Goal: Task Accomplishment & Management: Use online tool/utility

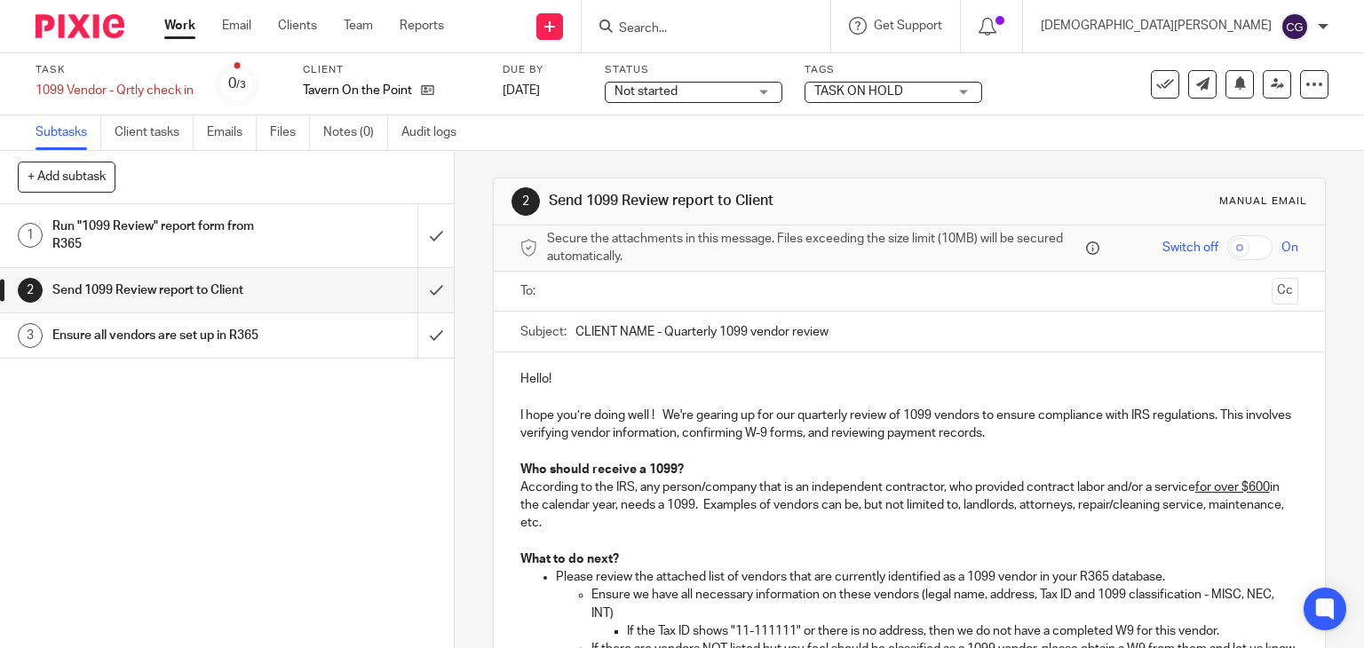
click at [315, 245] on div "Run "1099 Review" report form from R365" at bounding box center [225, 235] width 347 height 45
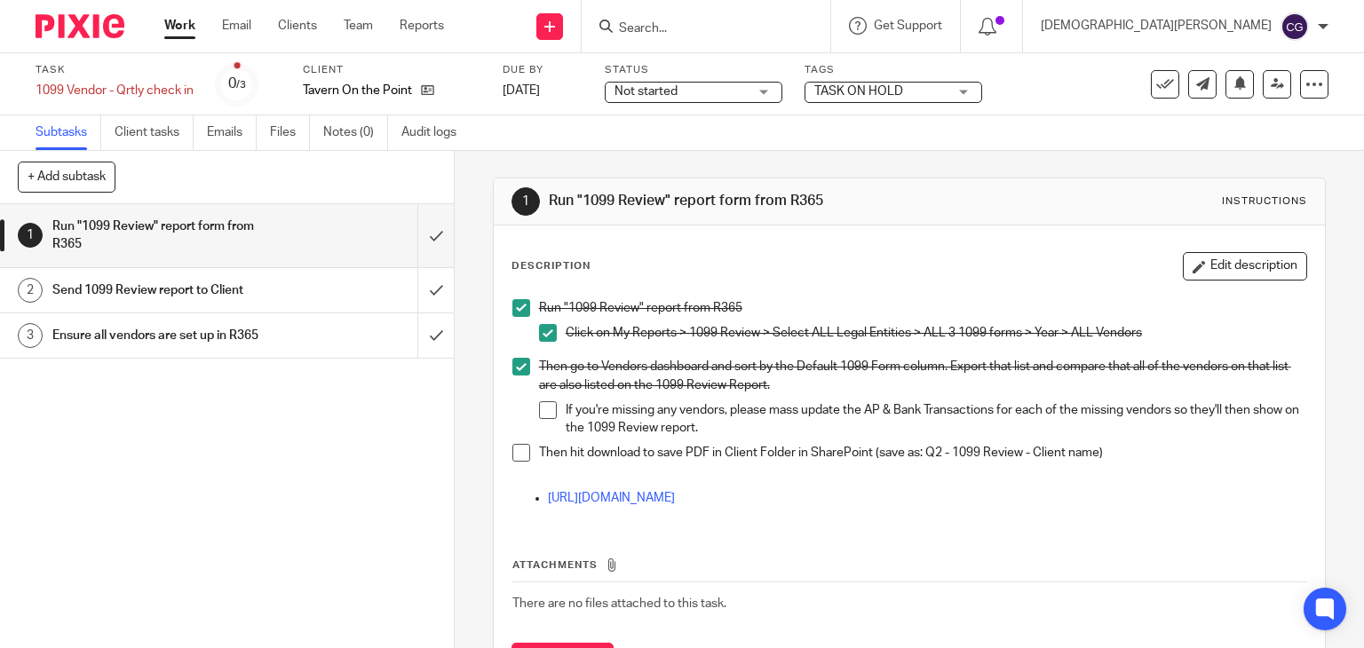
click at [547, 418] on li "If you're missing any vendors, please mass update the AP & Bank Transactions fo…" at bounding box center [923, 419] width 768 height 36
click at [541, 409] on span at bounding box center [548, 410] width 18 height 18
click at [512, 463] on li "Then hit download to save PDF in Client Folder in SharePoint (save as: Q2 - 109…" at bounding box center [909, 457] width 795 height 27
click at [515, 445] on span at bounding box center [521, 453] width 18 height 18
click at [143, 282] on h1 "Send 1099 Review report to Client" at bounding box center [168, 290] width 232 height 27
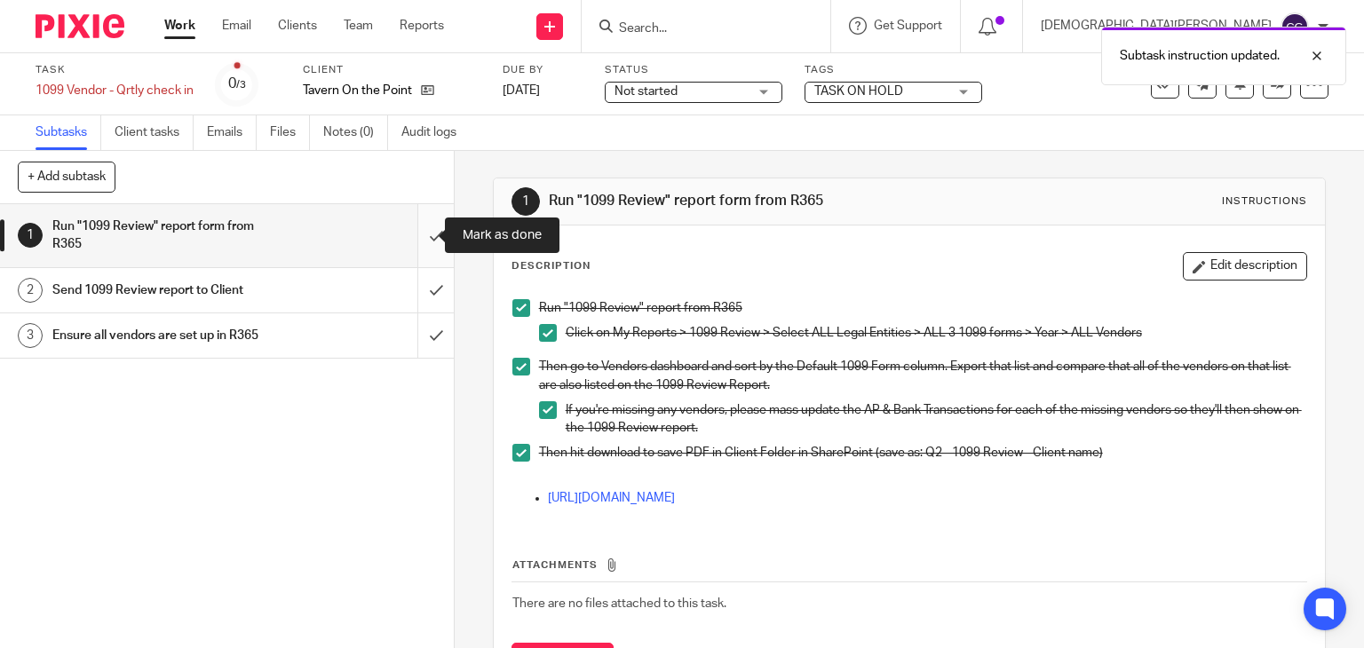
click at [423, 236] on input "submit" at bounding box center [227, 235] width 454 height 63
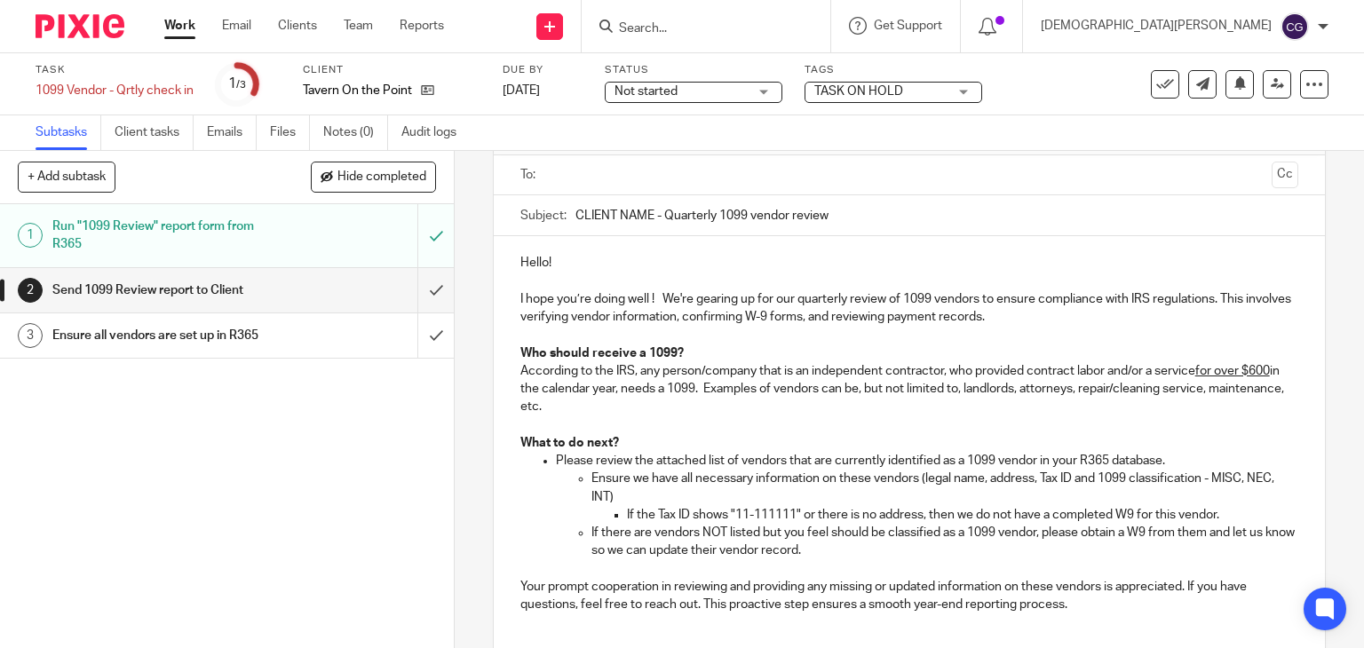
scroll to position [89, 0]
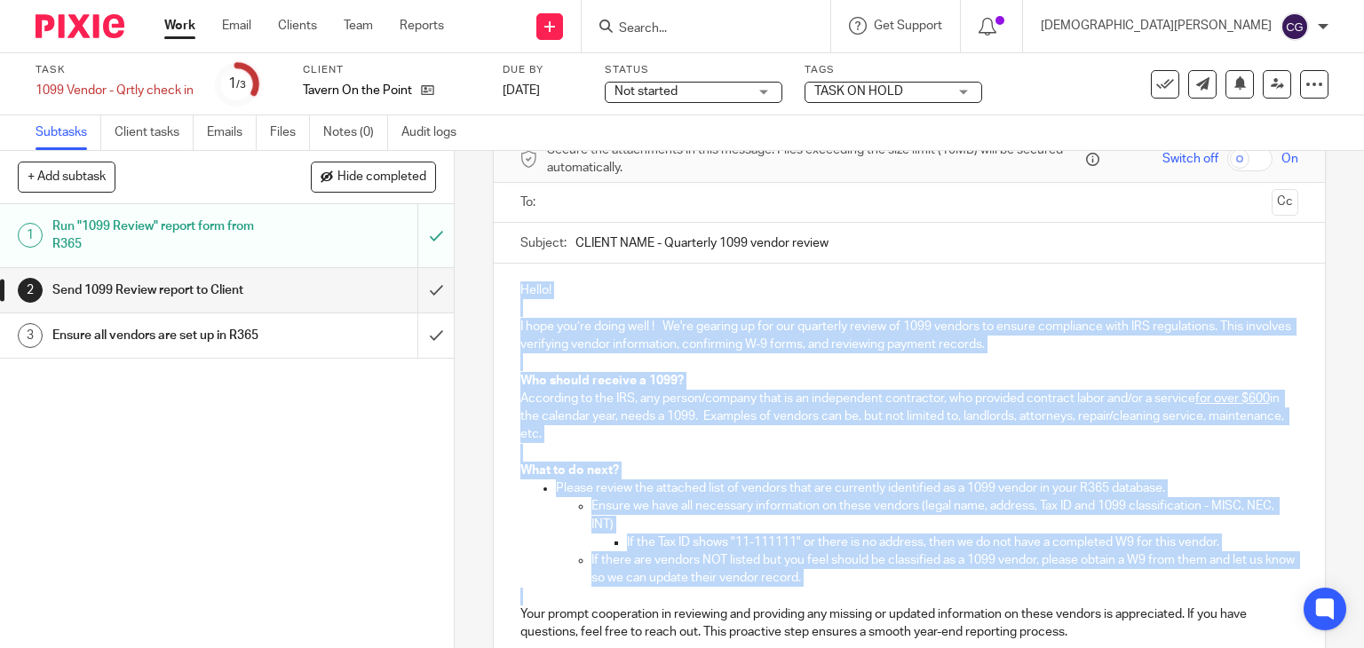
drag, startPoint x: 515, startPoint y: 289, endPoint x: 854, endPoint y: 593, distance: 455.8
click at [854, 593] on div "Hello! I hope you’re doing well ! We're gearing up for our quarterly review of …" at bounding box center [910, 468] width 832 height 409
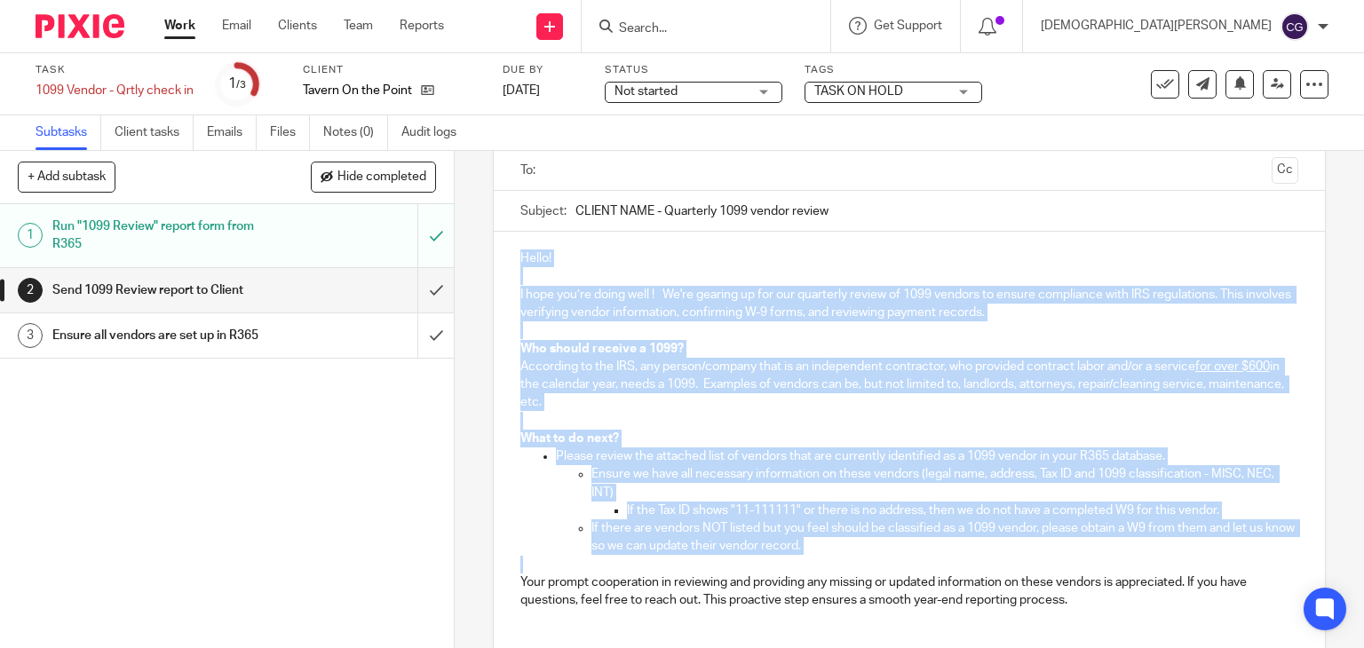
scroll to position [178, 0]
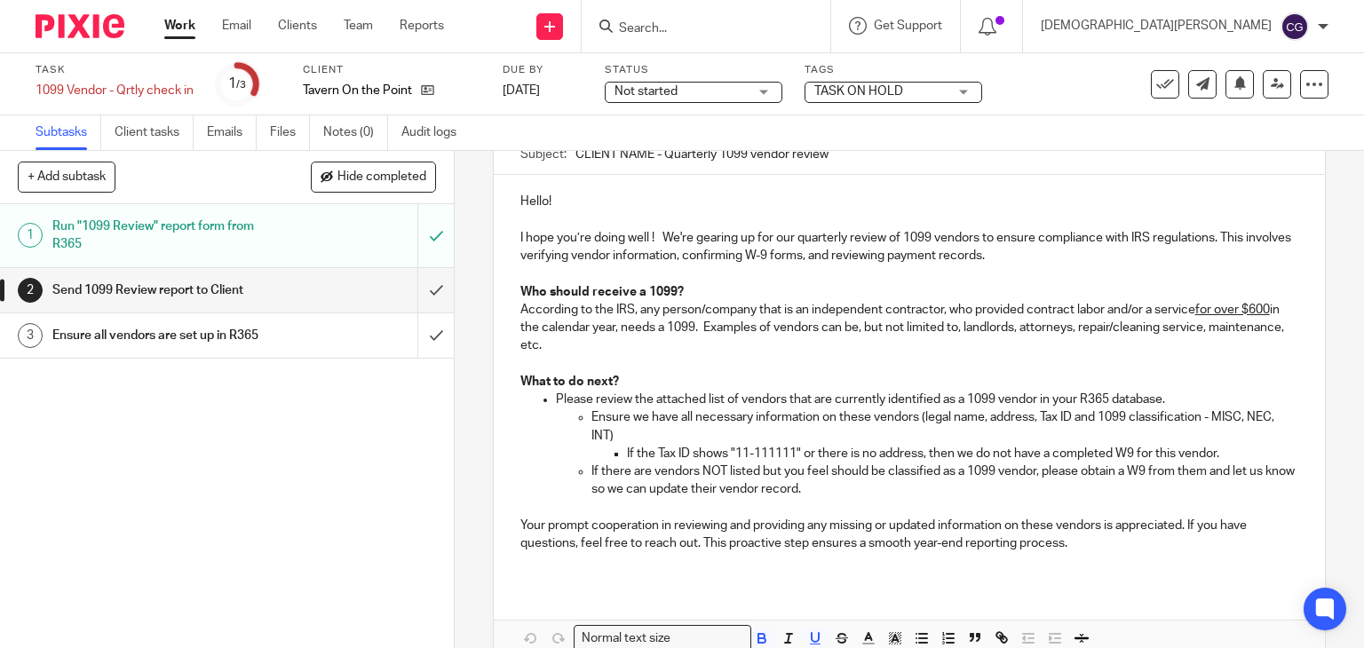
click at [945, 546] on p "Your prompt cooperation in reviewing and providing any missing or updated infor…" at bounding box center [909, 535] width 779 height 36
click at [1064, 543] on p "Your prompt cooperation in reviewing and providing any missing or updated infor…" at bounding box center [909, 535] width 779 height 36
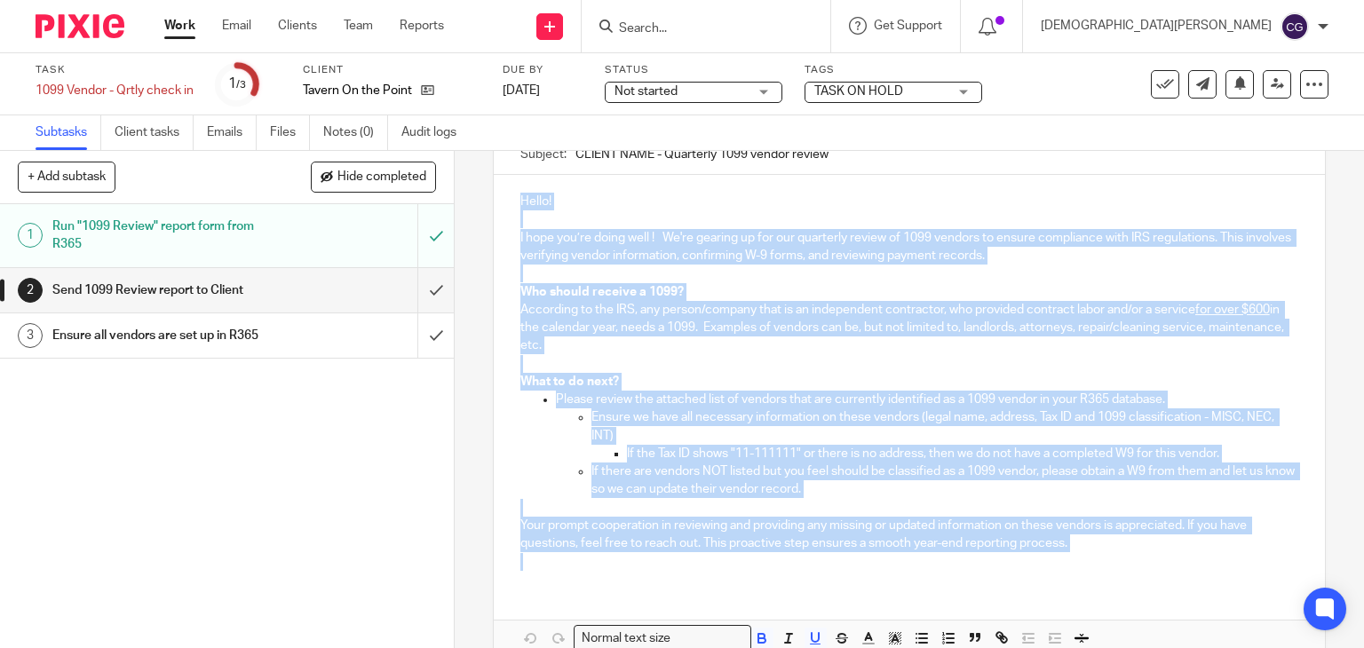
drag, startPoint x: 1064, startPoint y: 543, endPoint x: 504, endPoint y: 206, distance: 654.0
click at [504, 206] on div "Hello! I hope you’re doing well ! We're gearing up for our quarterly review of …" at bounding box center [910, 379] width 832 height 409
copy div "Hello! I hope you’re doing well ! We're gearing up for our quarterly review of …"
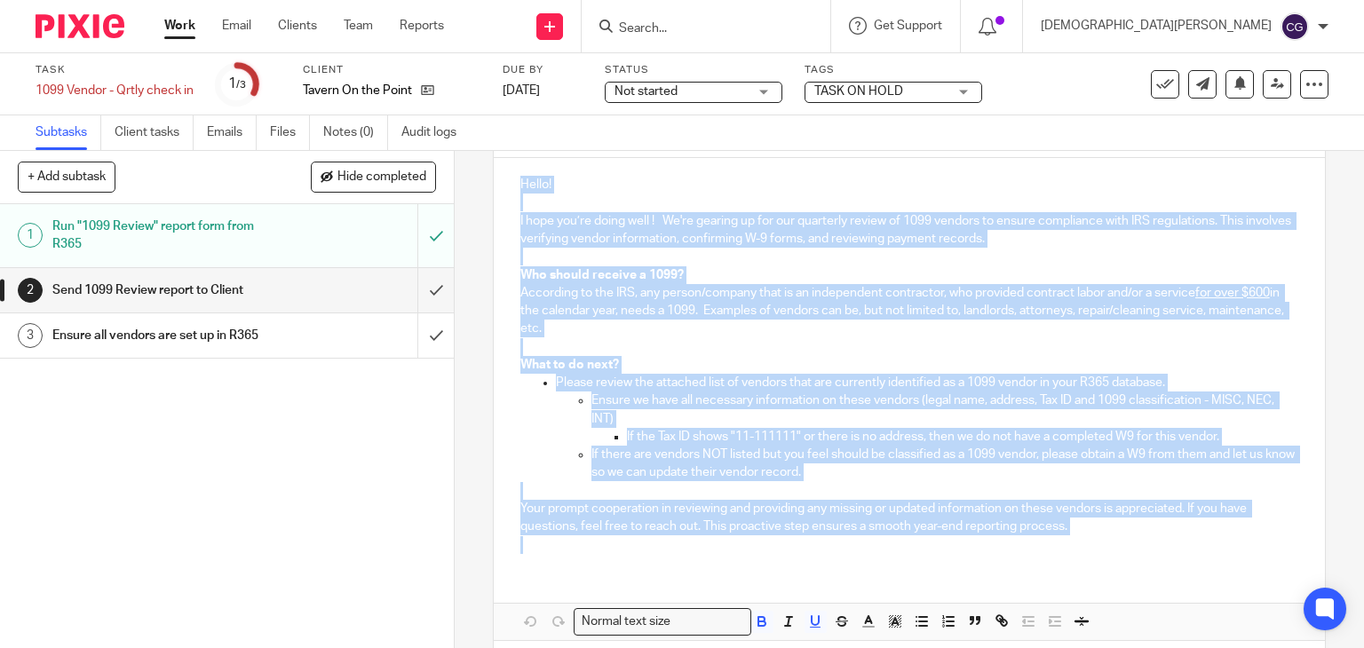
scroll to position [270, 0]
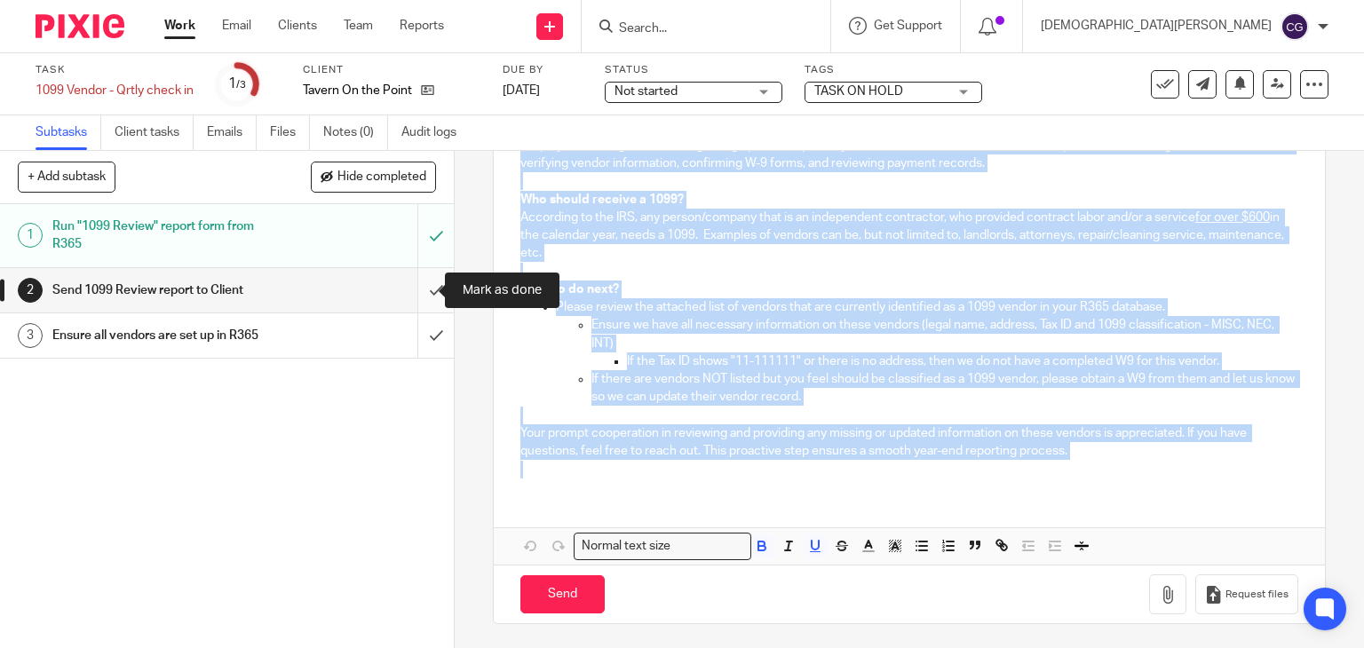
click at [415, 281] on input "submit" at bounding box center [227, 290] width 454 height 44
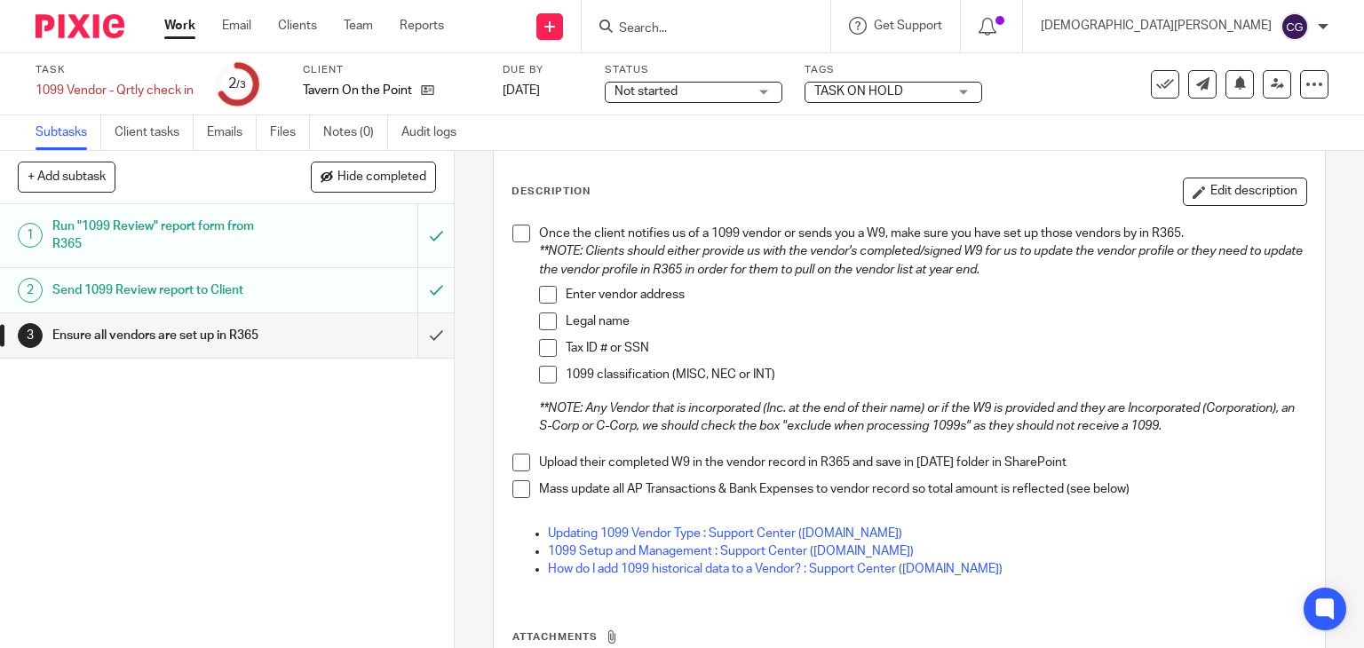
scroll to position [178, 0]
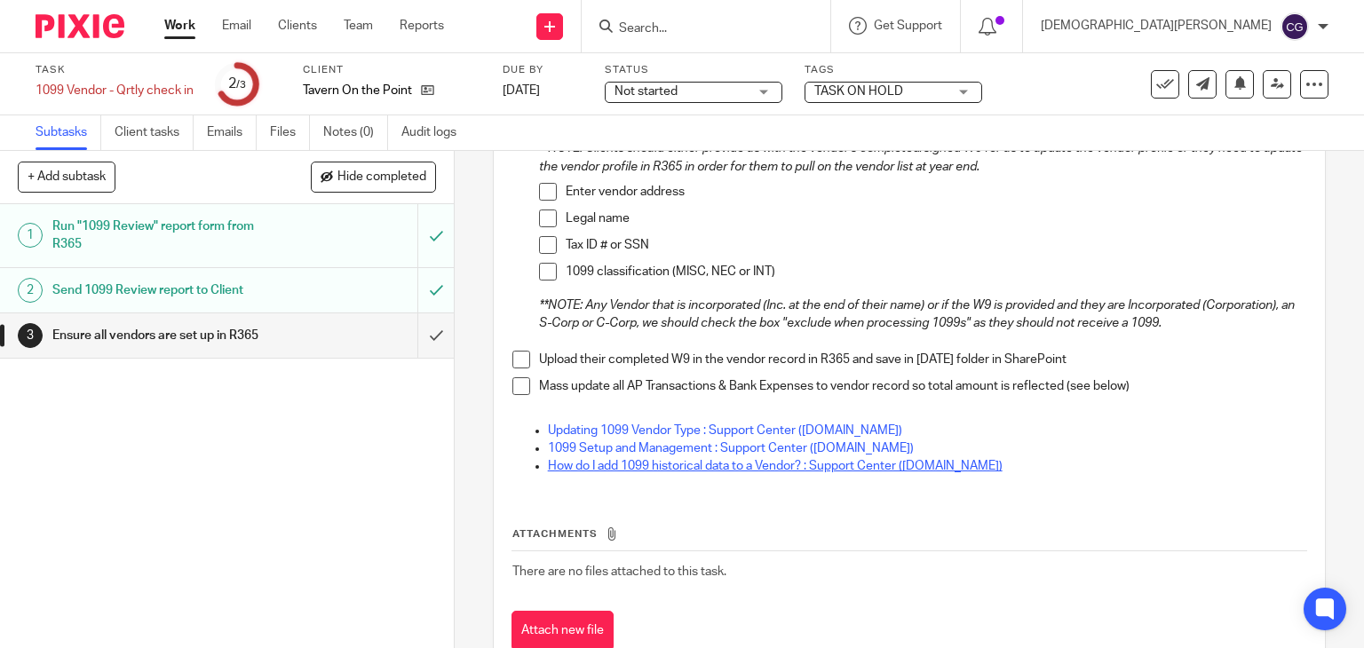
click at [779, 468] on link "How do I add 1099 historical data to a Vendor? : Support Center ([DOMAIN_NAME])" at bounding box center [775, 466] width 455 height 12
click at [650, 433] on link "Updating 1099 Vendor Type : Support Center (restaurant365.net)" at bounding box center [725, 430] width 354 height 12
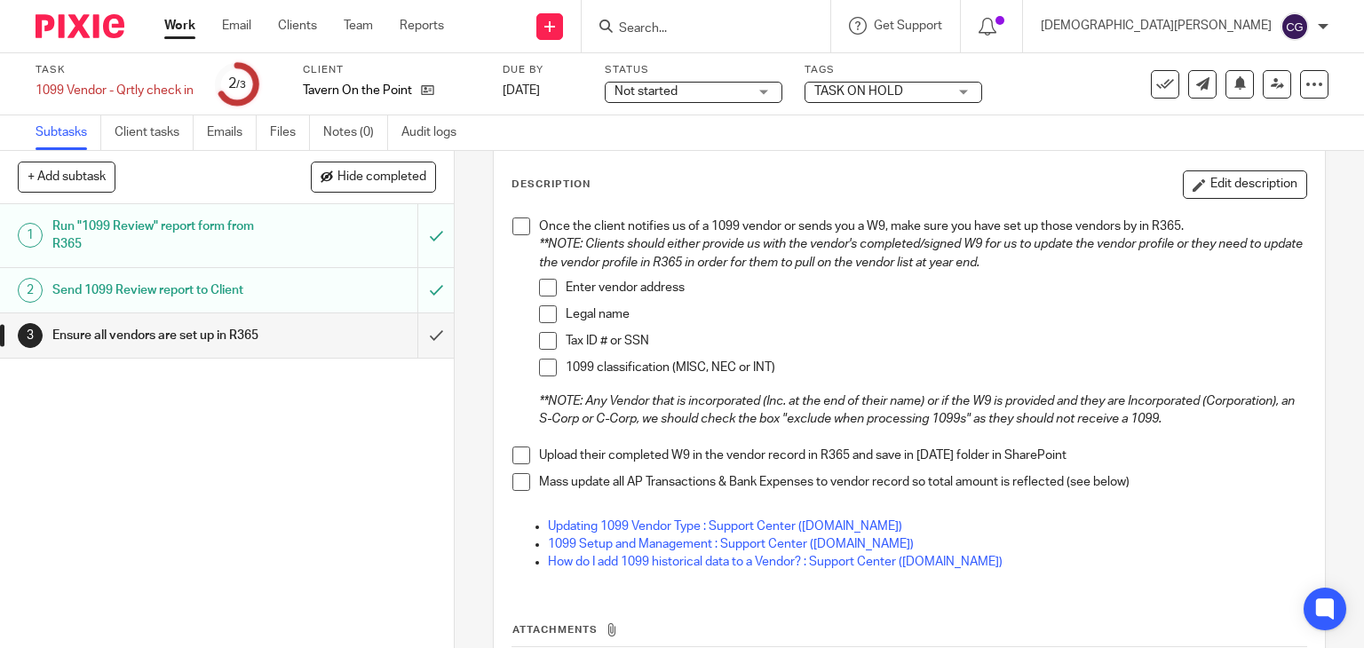
scroll to position [0, 0]
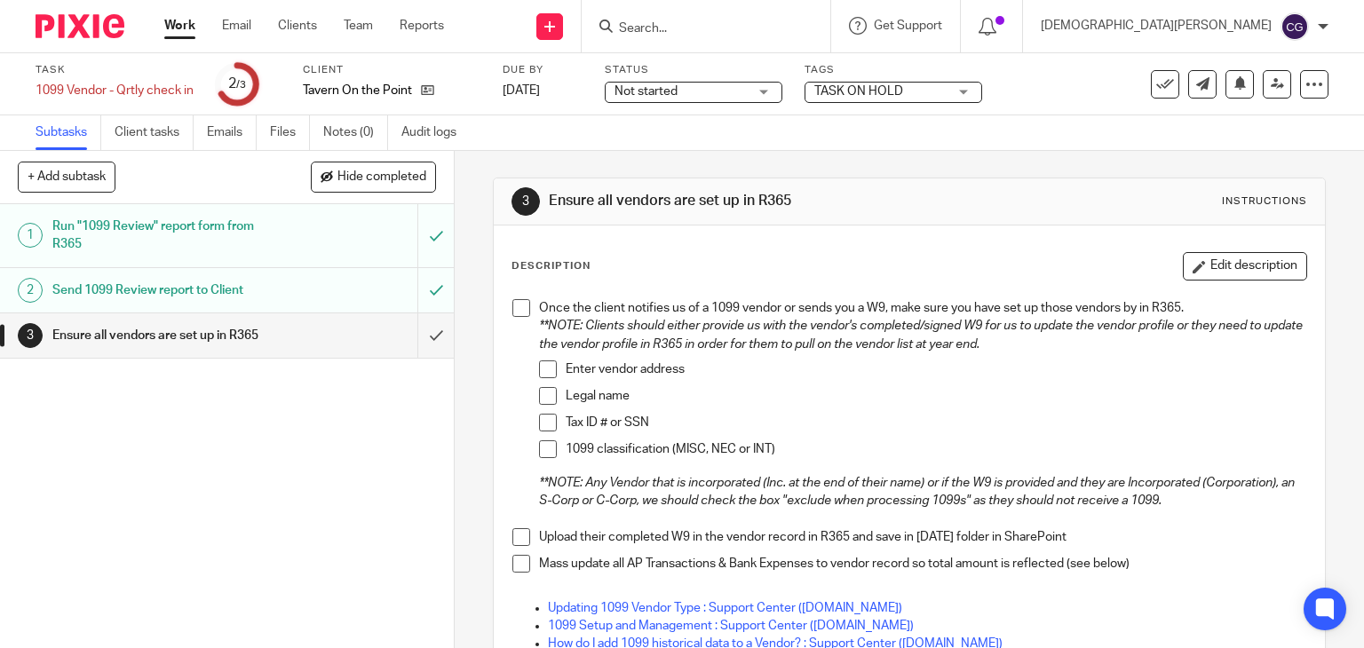
click at [170, 284] on h1 "Send 1099 Review report to Client" at bounding box center [168, 290] width 232 height 27
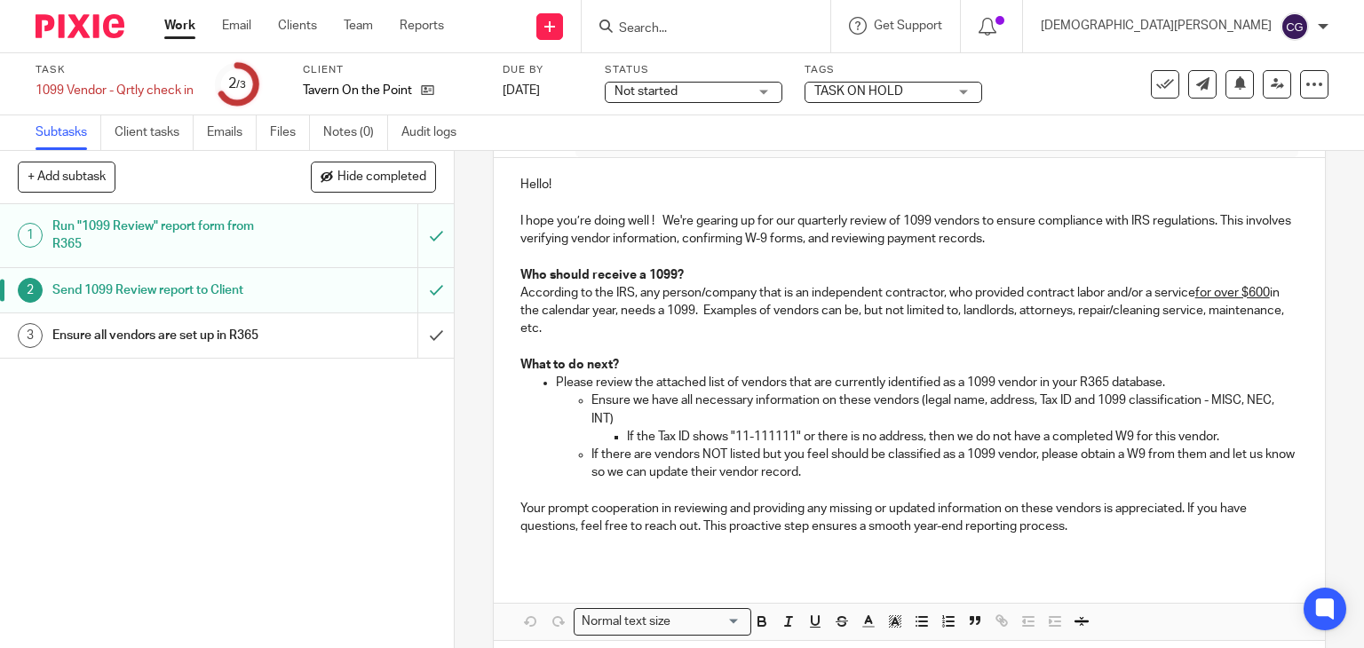
scroll to position [89, 0]
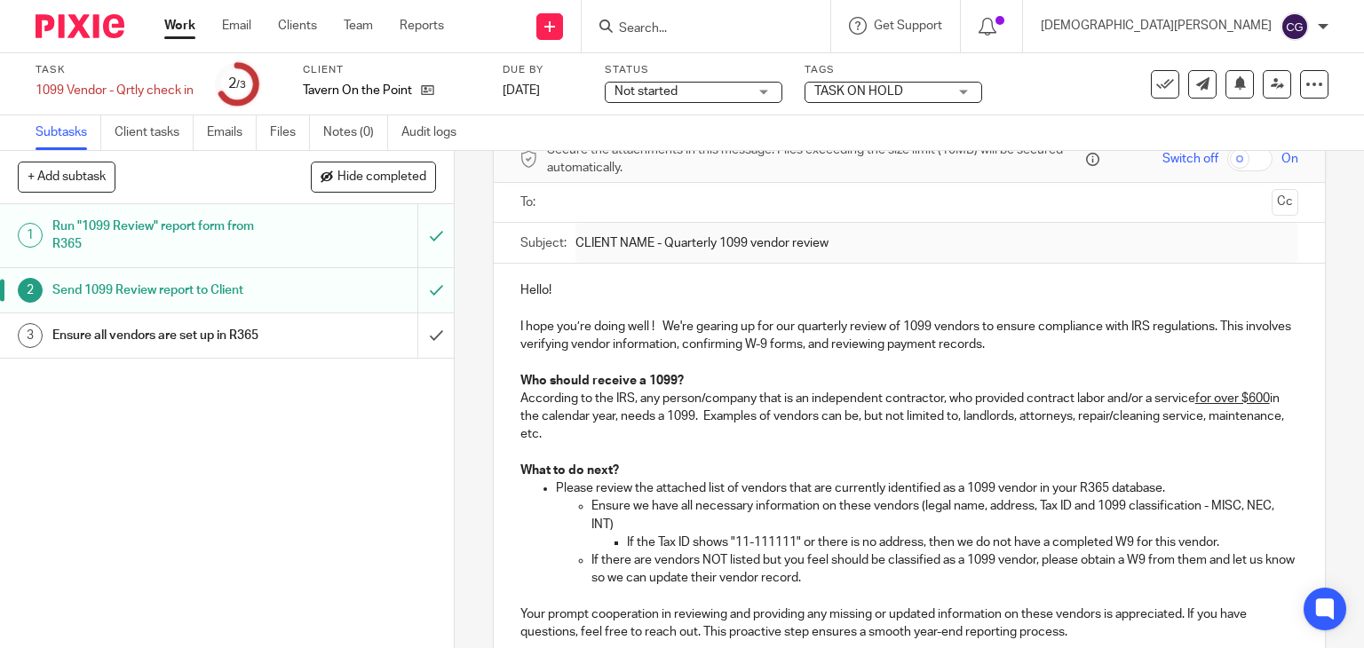
click at [208, 229] on h1 "Run "1099 Review" report form from R365" at bounding box center [168, 235] width 232 height 45
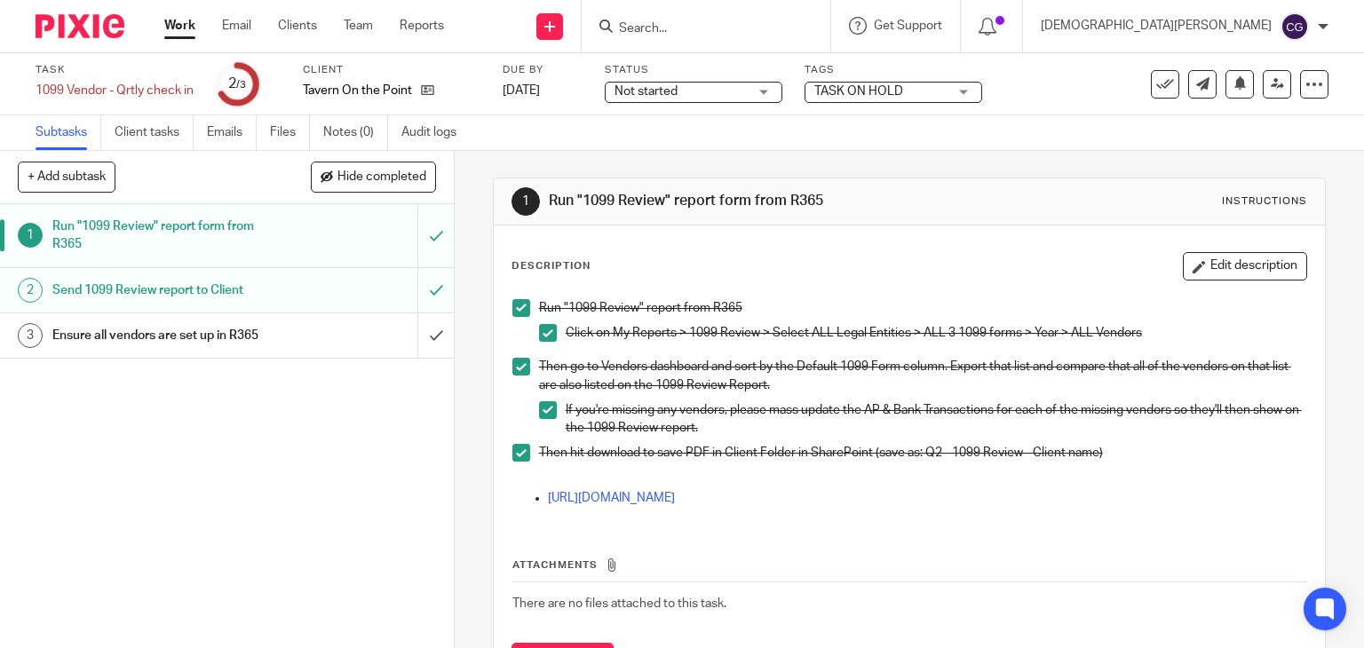
click at [169, 285] on h1 "Send 1099 Review report to Client" at bounding box center [168, 290] width 232 height 27
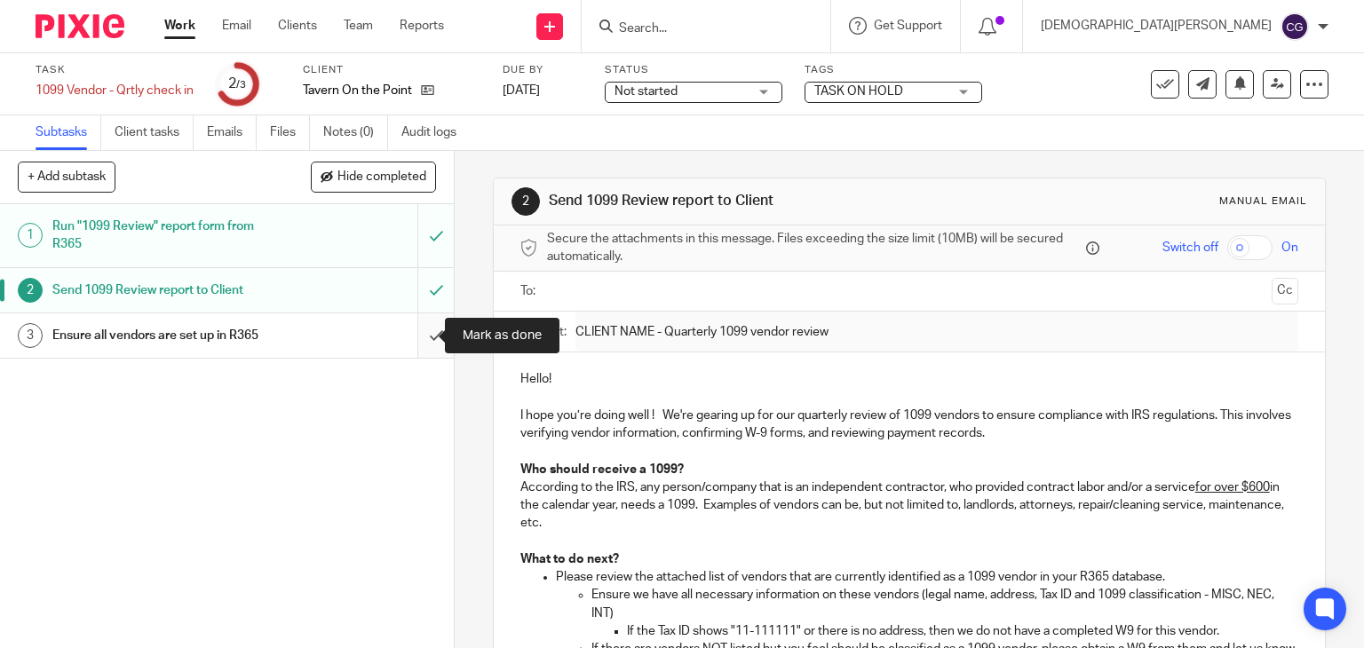
click at [418, 338] on input "submit" at bounding box center [227, 335] width 454 height 44
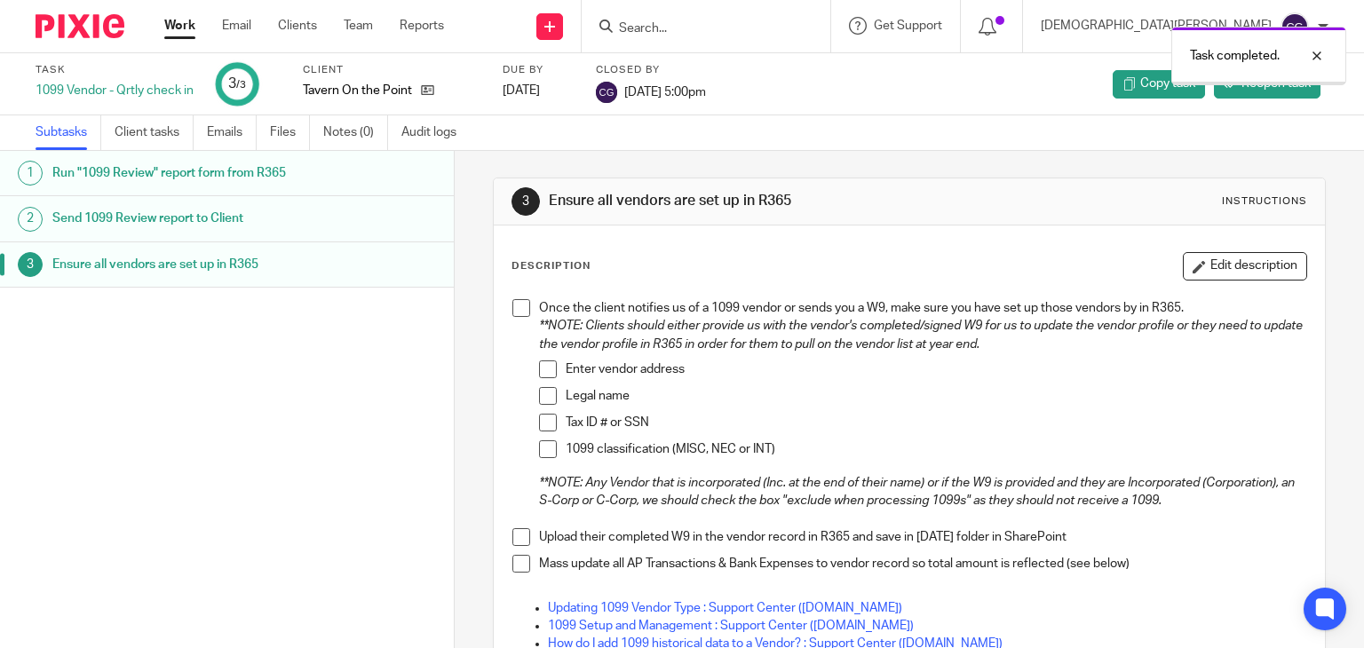
click at [175, 35] on link "Work" at bounding box center [179, 26] width 31 height 18
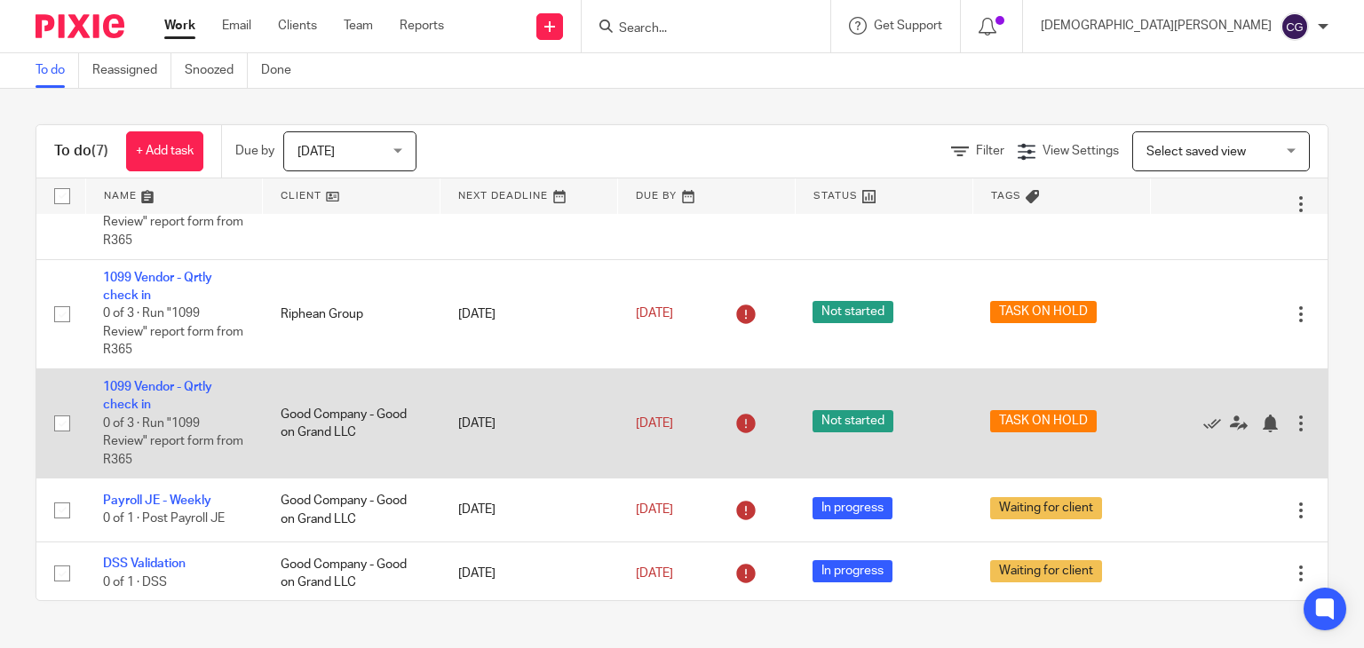
scroll to position [293, 0]
